Goal: Task Accomplishment & Management: Use online tool/utility

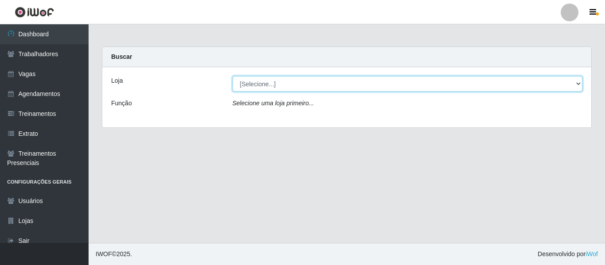
click at [264, 82] on select "[Selecione...] [GEOGRAPHIC_DATA] - Shopping [GEOGRAPHIC_DATA]" at bounding box center [408, 84] width 350 height 16
select select "424"
click at [233, 76] on select "[Selecione...] [GEOGRAPHIC_DATA] - Shopping [GEOGRAPHIC_DATA]" at bounding box center [408, 84] width 350 height 16
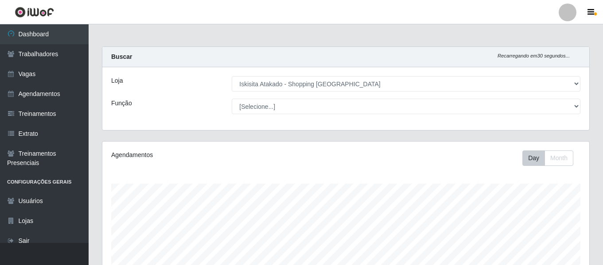
scroll to position [184, 487]
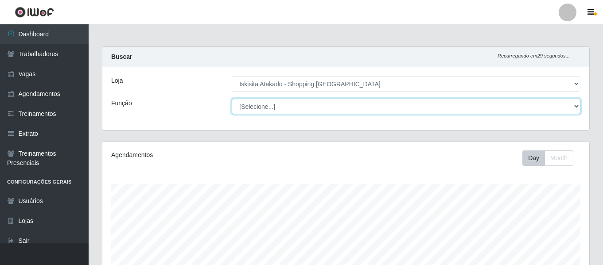
click at [307, 107] on select "[Selecione...] Auxiliar de Estacionamento Auxiliar de Estacionamento + Auxiliar…" at bounding box center [406, 107] width 349 height 16
select select "75"
click at [232, 99] on select "[Selecione...] Auxiliar de Estacionamento Auxiliar de Estacionamento + Auxiliar…" at bounding box center [406, 107] width 349 height 16
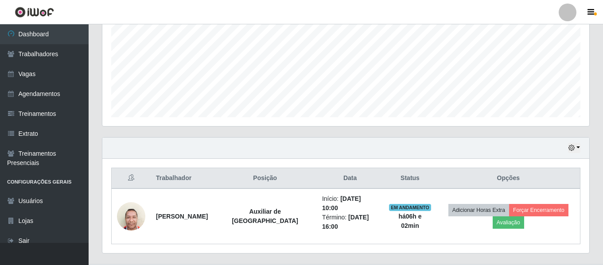
scroll to position [211, 0]
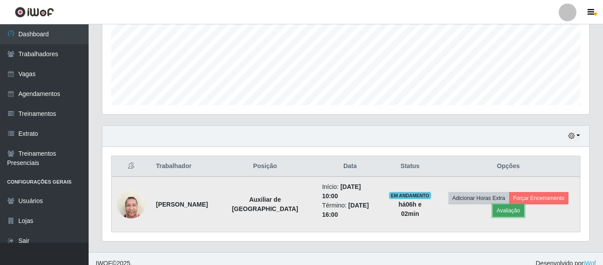
click at [503, 209] on button "Avaliação" at bounding box center [508, 211] width 31 height 12
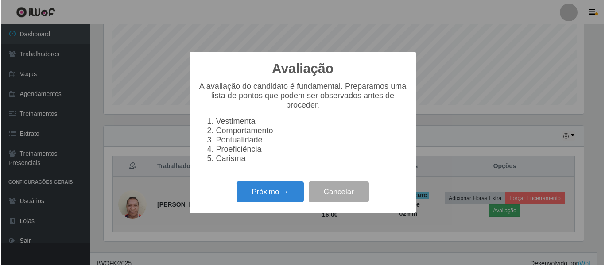
scroll to position [184, 482]
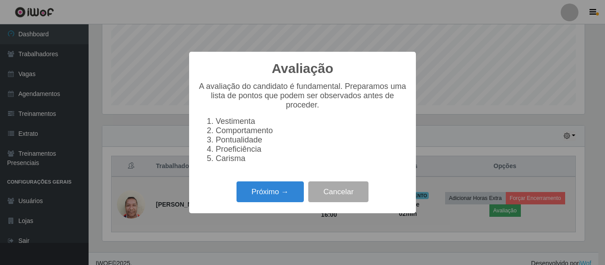
click at [503, 209] on div "Avaliação × A avaliação do candidato é fundamental. Preparamos uma lista de pon…" at bounding box center [302, 132] width 605 height 265
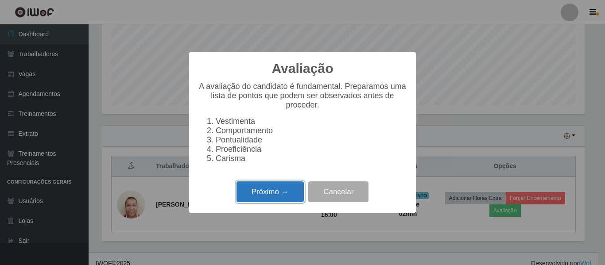
click at [261, 202] on button "Próximo →" at bounding box center [270, 192] width 67 height 21
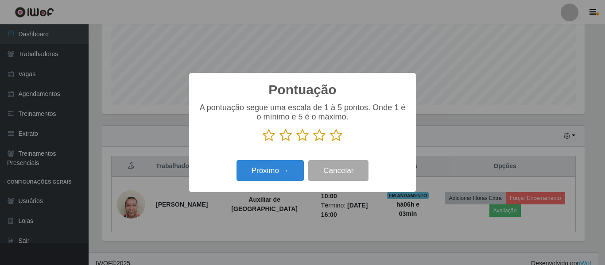
click at [332, 137] on icon at bounding box center [336, 135] width 12 height 13
click at [330, 142] on input "radio" at bounding box center [330, 142] width 0 height 0
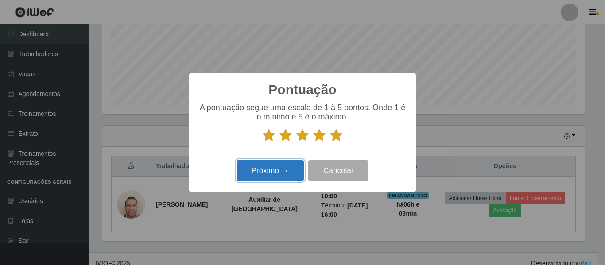
click at [279, 171] on button "Próximo →" at bounding box center [270, 170] width 67 height 21
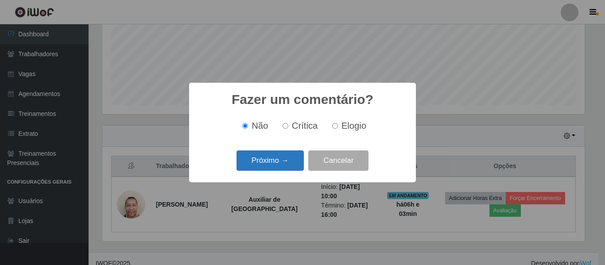
click at [277, 164] on button "Próximo →" at bounding box center [270, 161] width 67 height 21
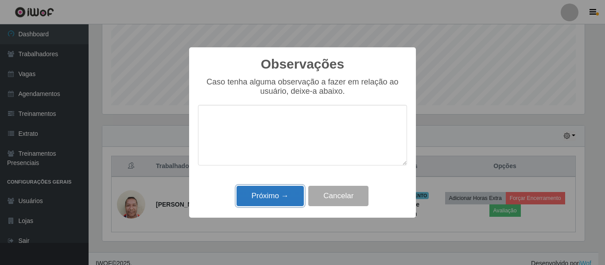
click at [286, 194] on button "Próximo →" at bounding box center [270, 196] width 67 height 21
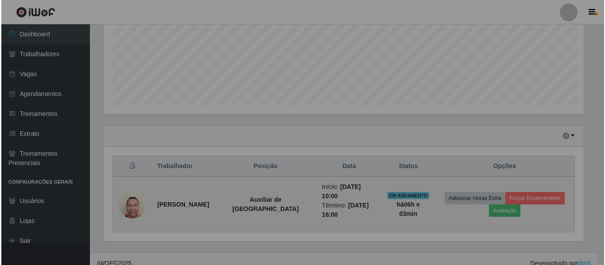
scroll to position [184, 487]
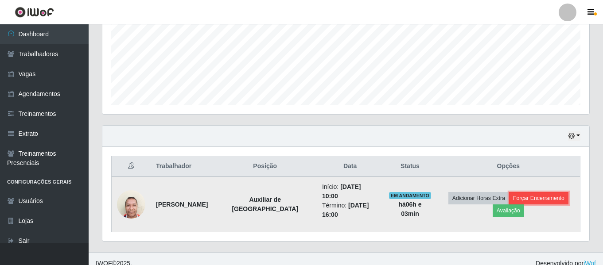
click at [522, 195] on button "Forçar Encerramento" at bounding box center [538, 198] width 59 height 12
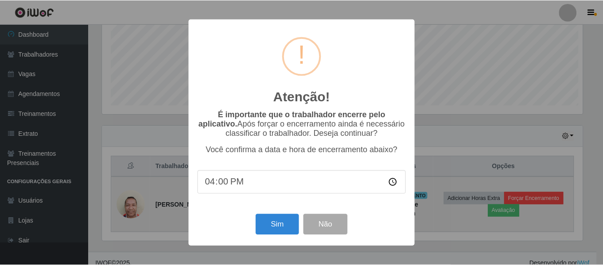
scroll to position [184, 482]
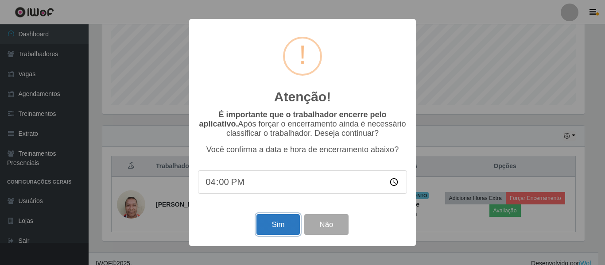
click at [281, 227] on button "Sim" at bounding box center [278, 224] width 43 height 21
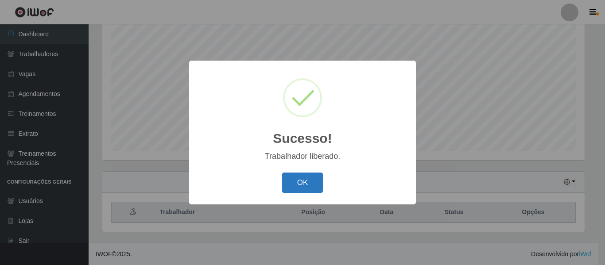
click at [311, 187] on button "OK" at bounding box center [302, 183] width 41 height 21
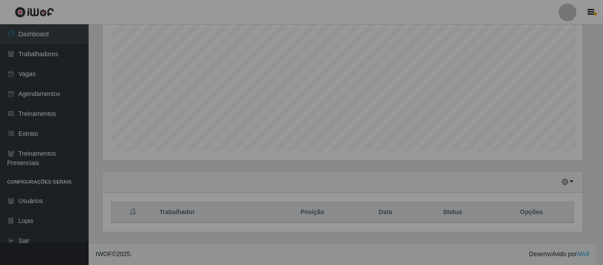
scroll to position [184, 487]
